Goal: Information Seeking & Learning: Learn about a topic

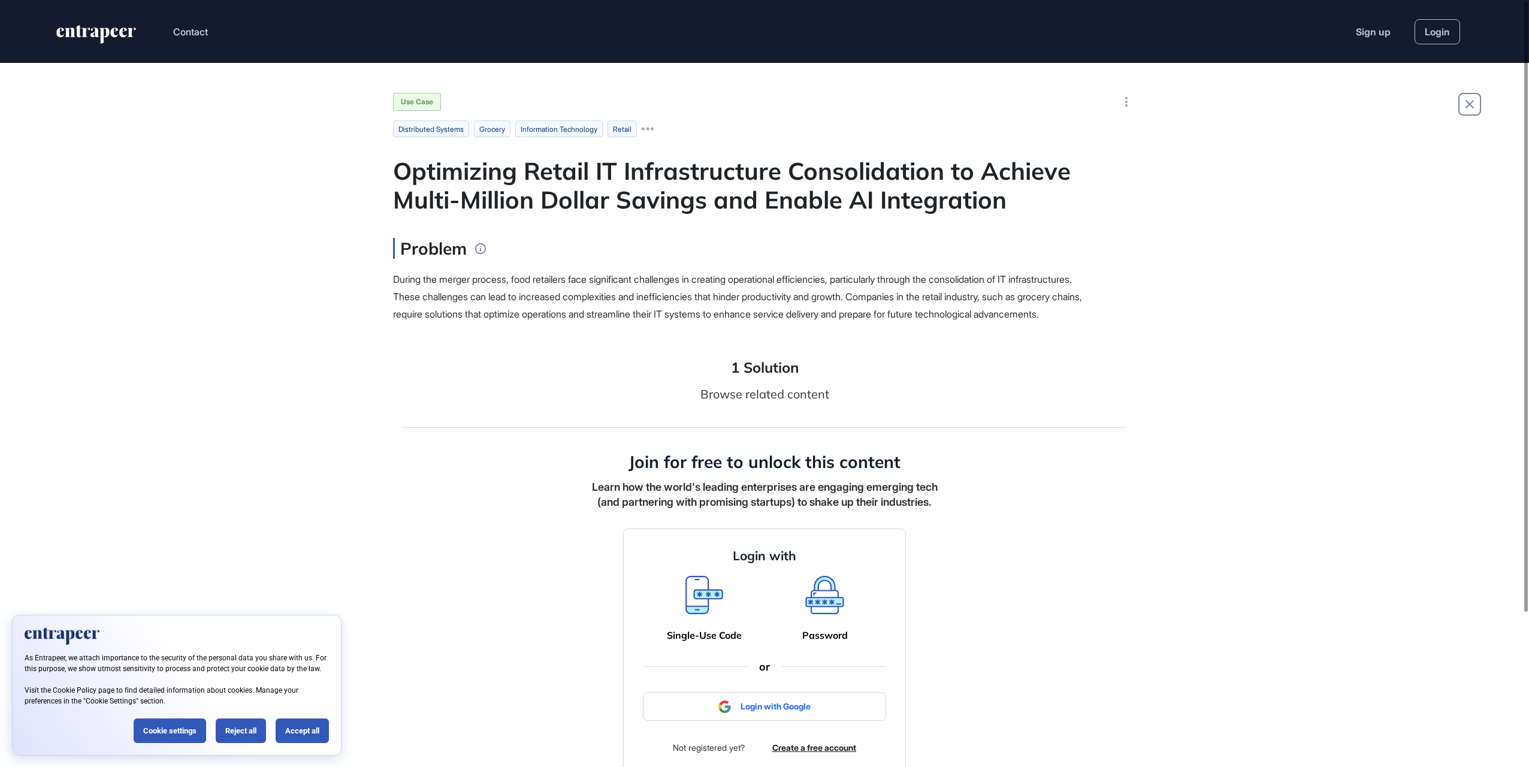
click at [698, 614] on icon at bounding box center [705, 595] width 38 height 38
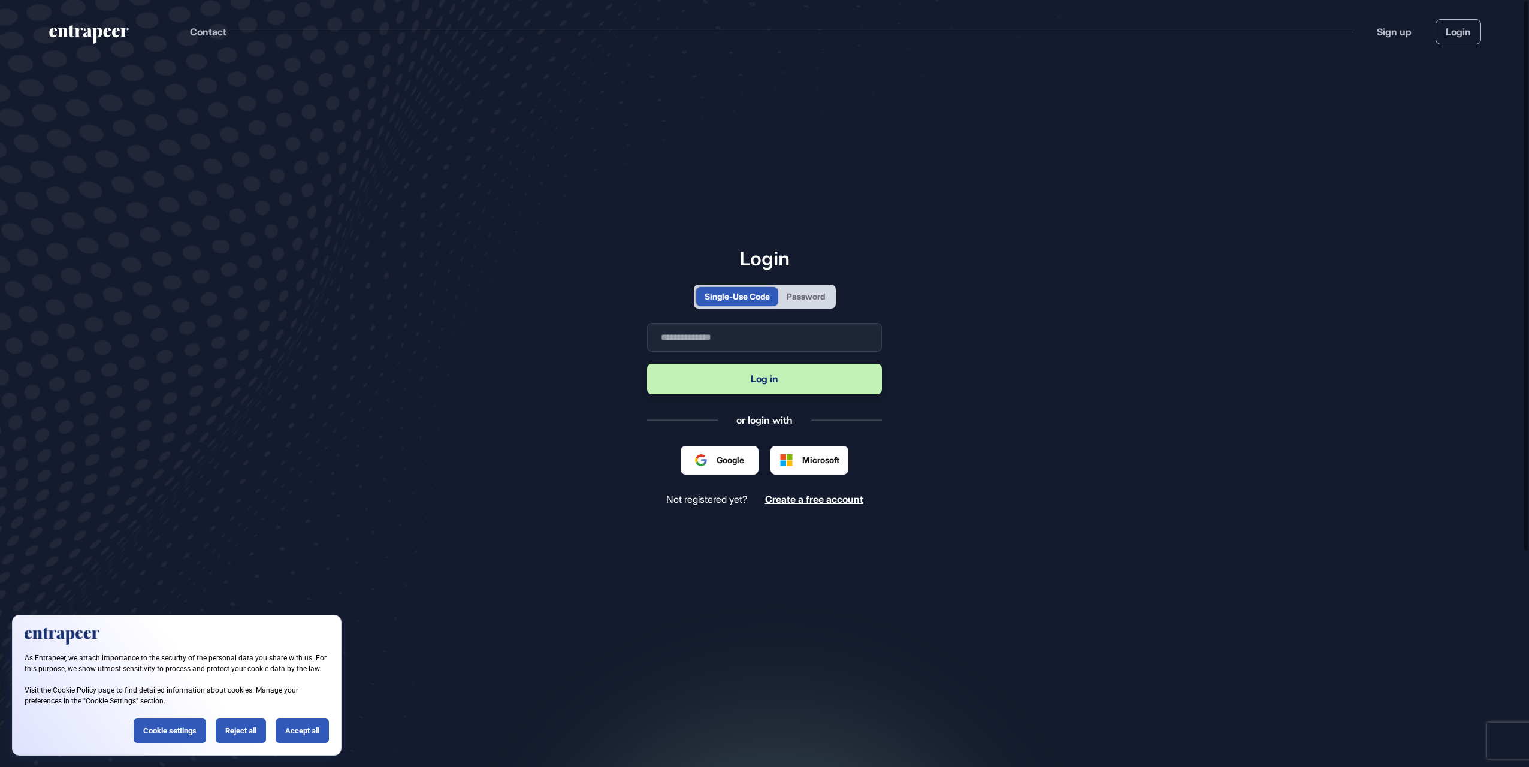
scroll to position [1, 1]
click at [732, 345] on input "text" at bounding box center [764, 337] width 235 height 29
type input "**********"
click at [734, 387] on button "Log in" at bounding box center [764, 379] width 235 height 31
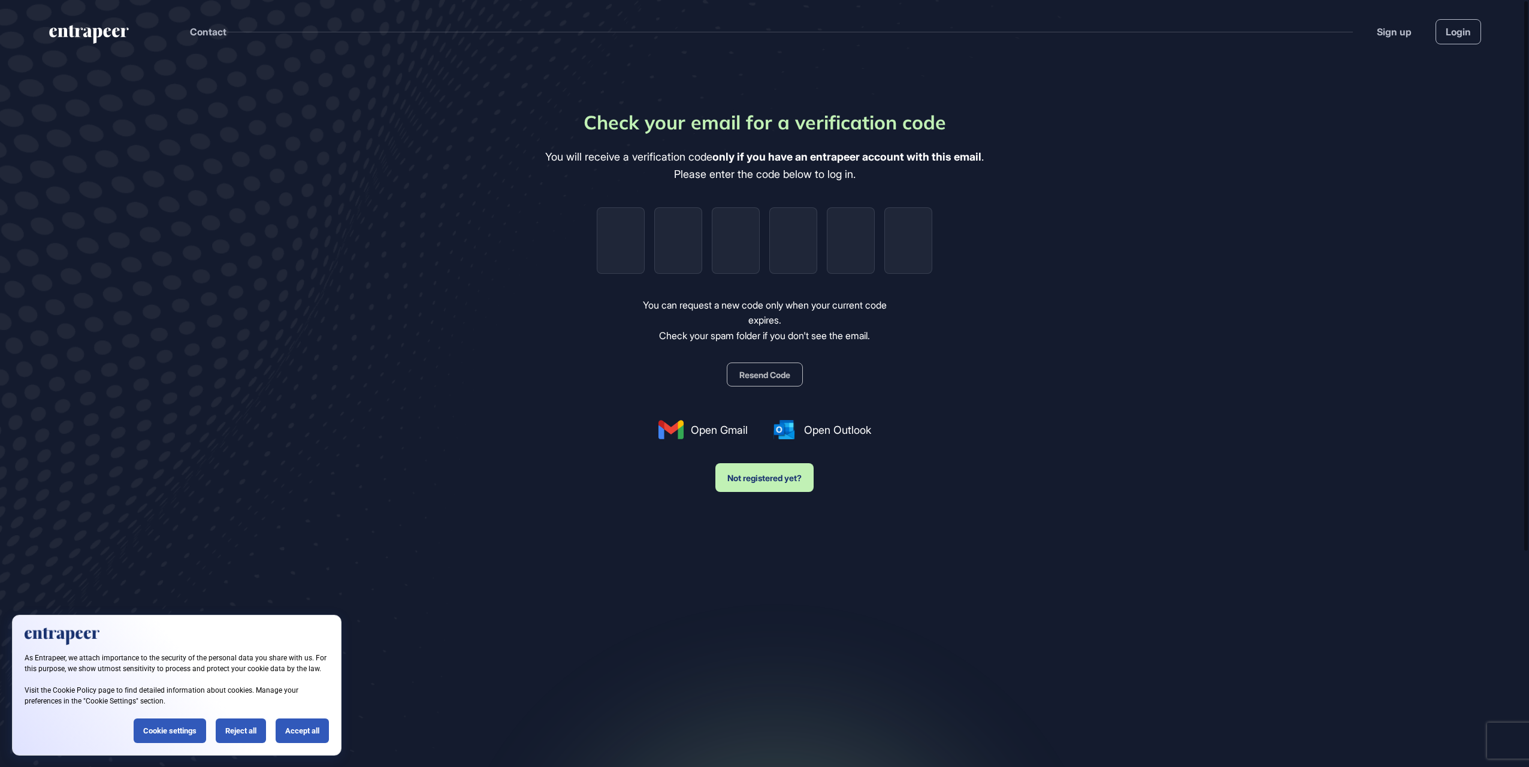
type input "*"
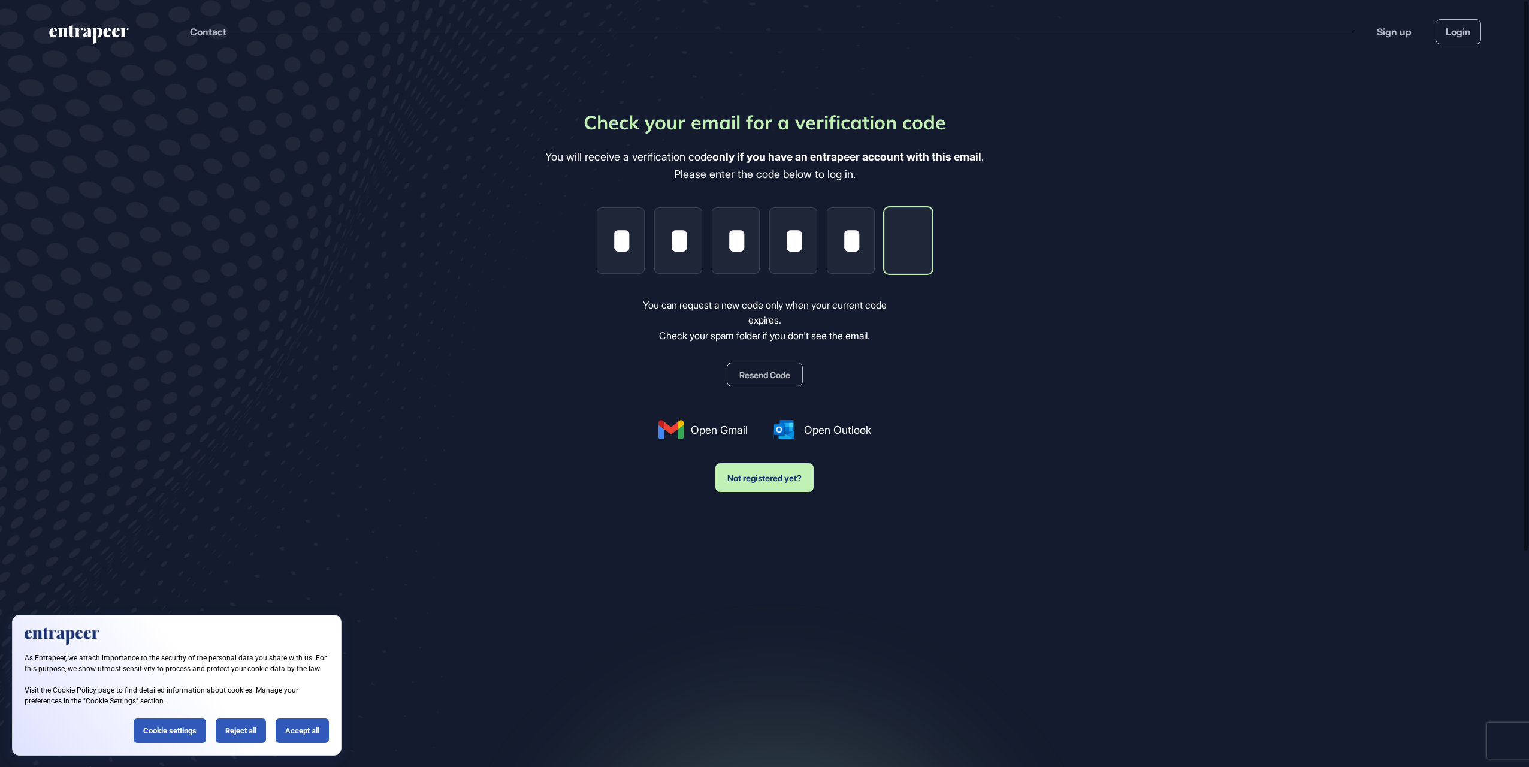
type input "*"
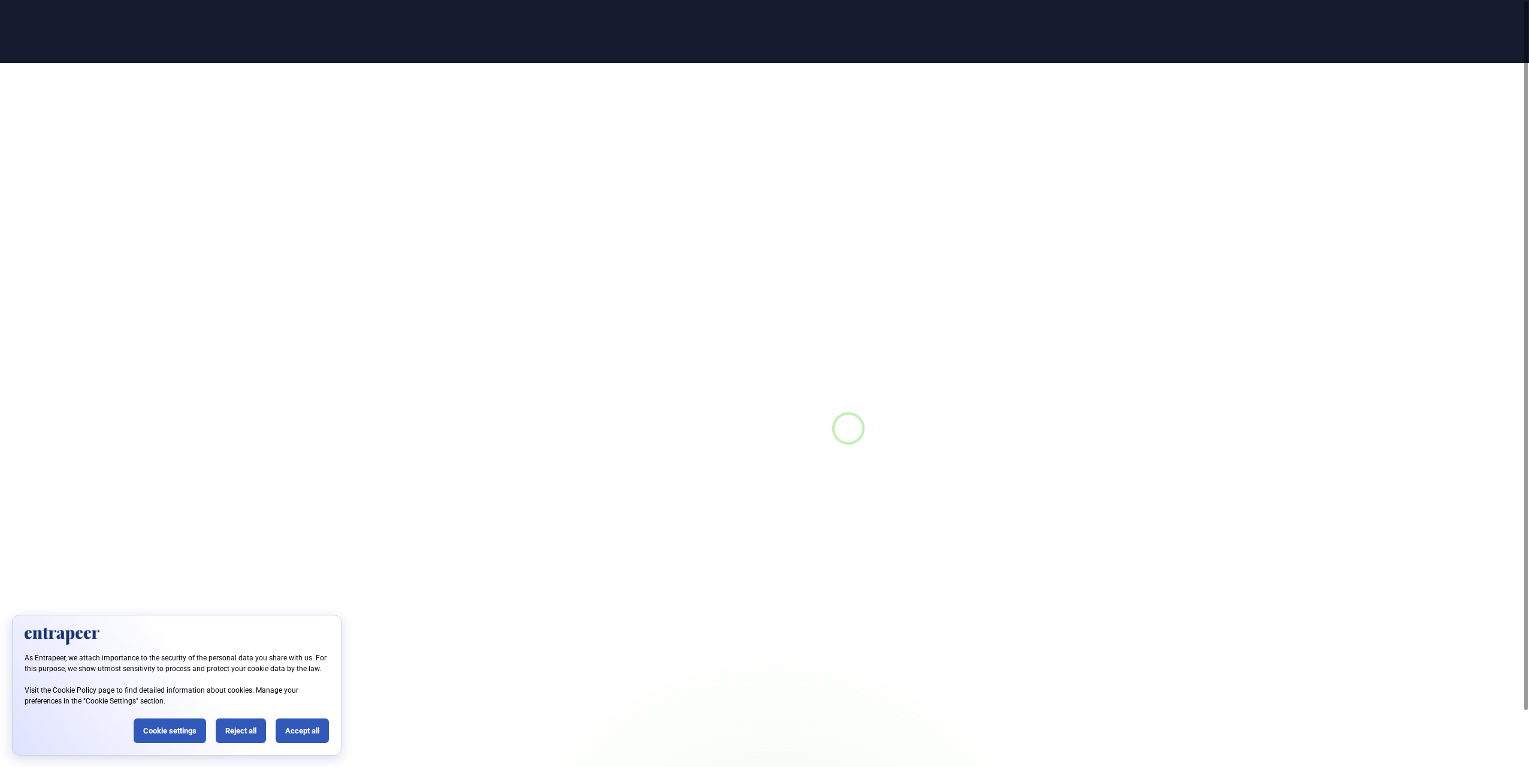
scroll to position [1, 1]
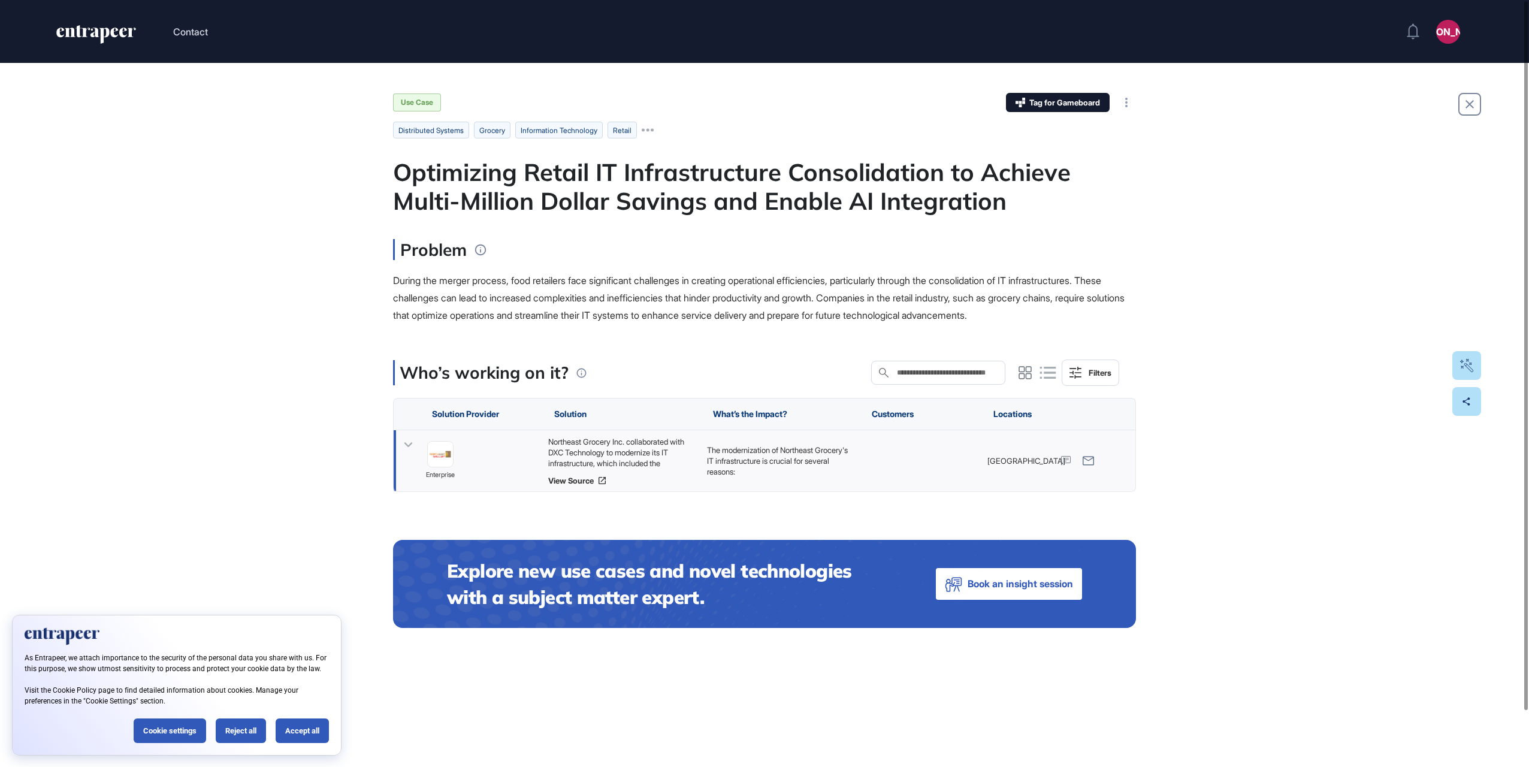
click at [701, 485] on div "Northeast Grocery Inc. collaborated with DXC Technology to modernize its IT inf…" at bounding box center [780, 460] width 159 height 61
click at [569, 479] on link "View Source" at bounding box center [621, 481] width 147 height 10
